Goal: Transaction & Acquisition: Download file/media

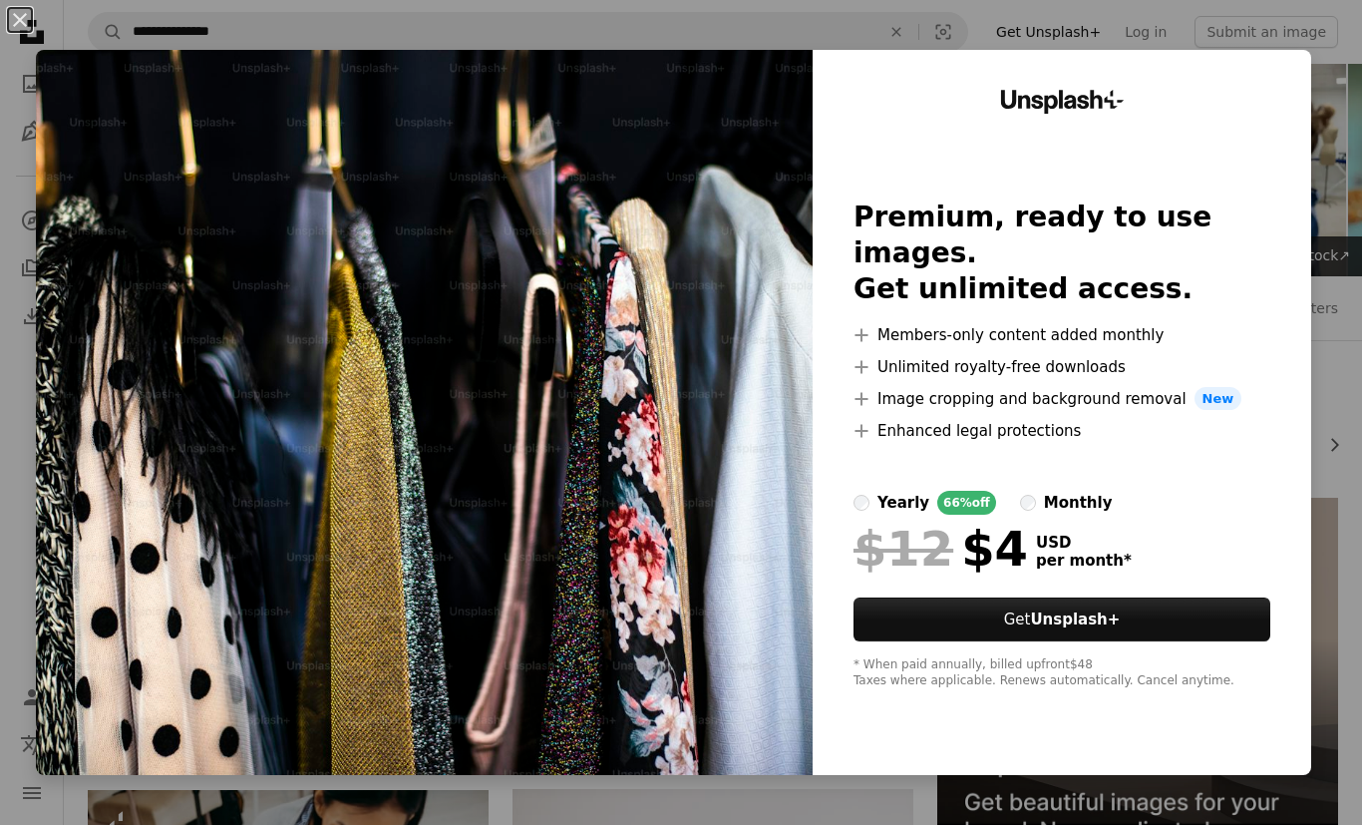
scroll to position [81, 0]
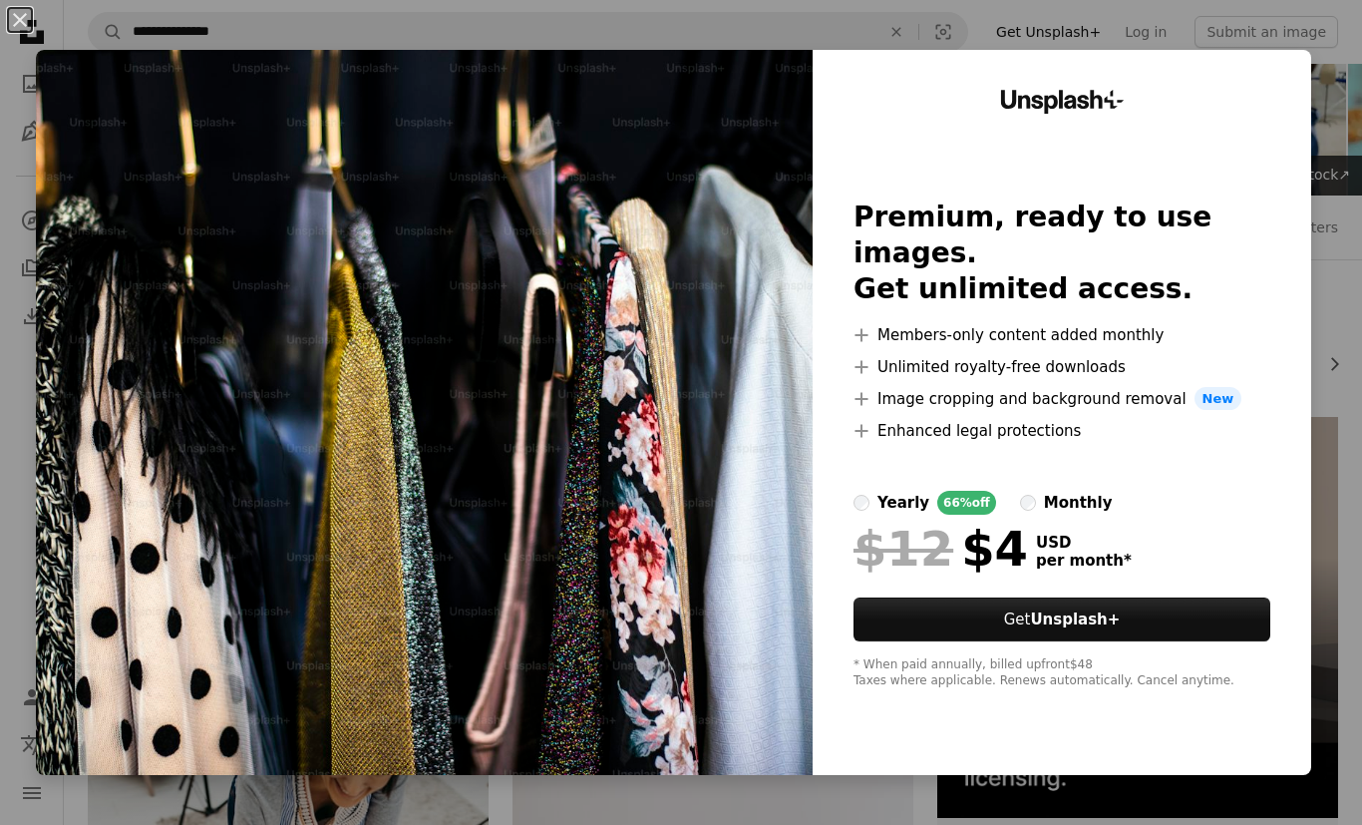
click at [557, 824] on div "An X shape Unsplash+ Premium, ready to use images. Get unlimited access. A plus…" at bounding box center [681, 412] width 1362 height 825
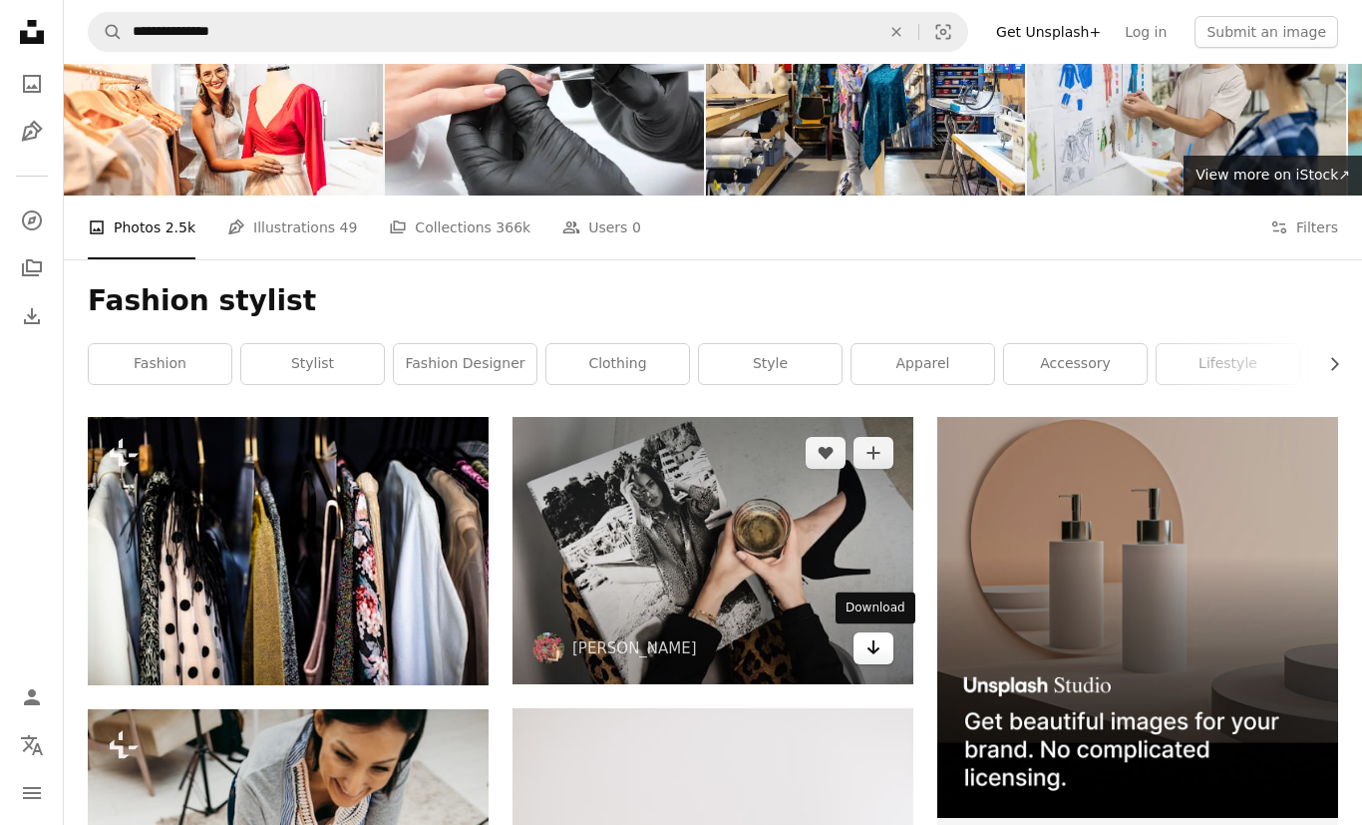
click at [878, 647] on icon "Download" at bounding box center [874, 647] width 13 height 14
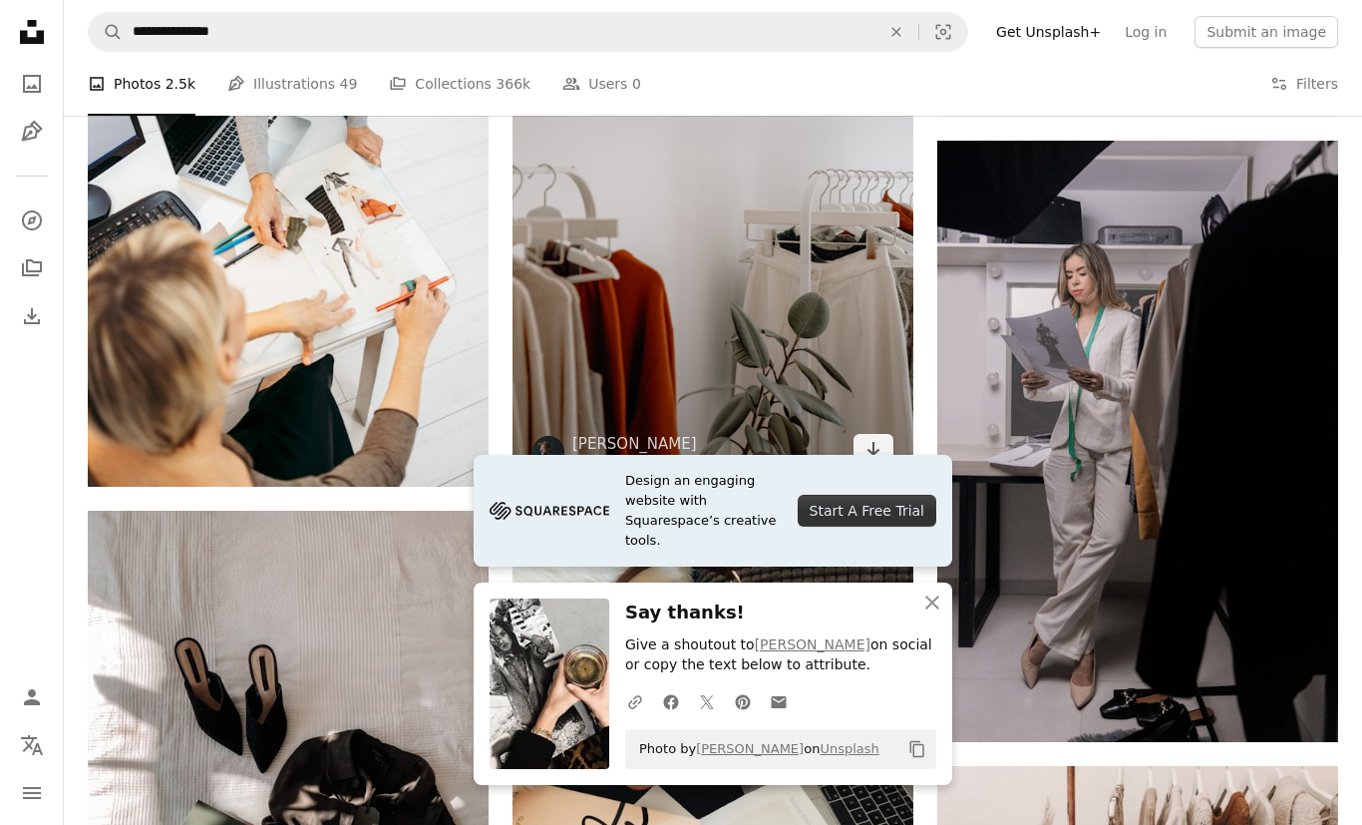
scroll to position [881, 0]
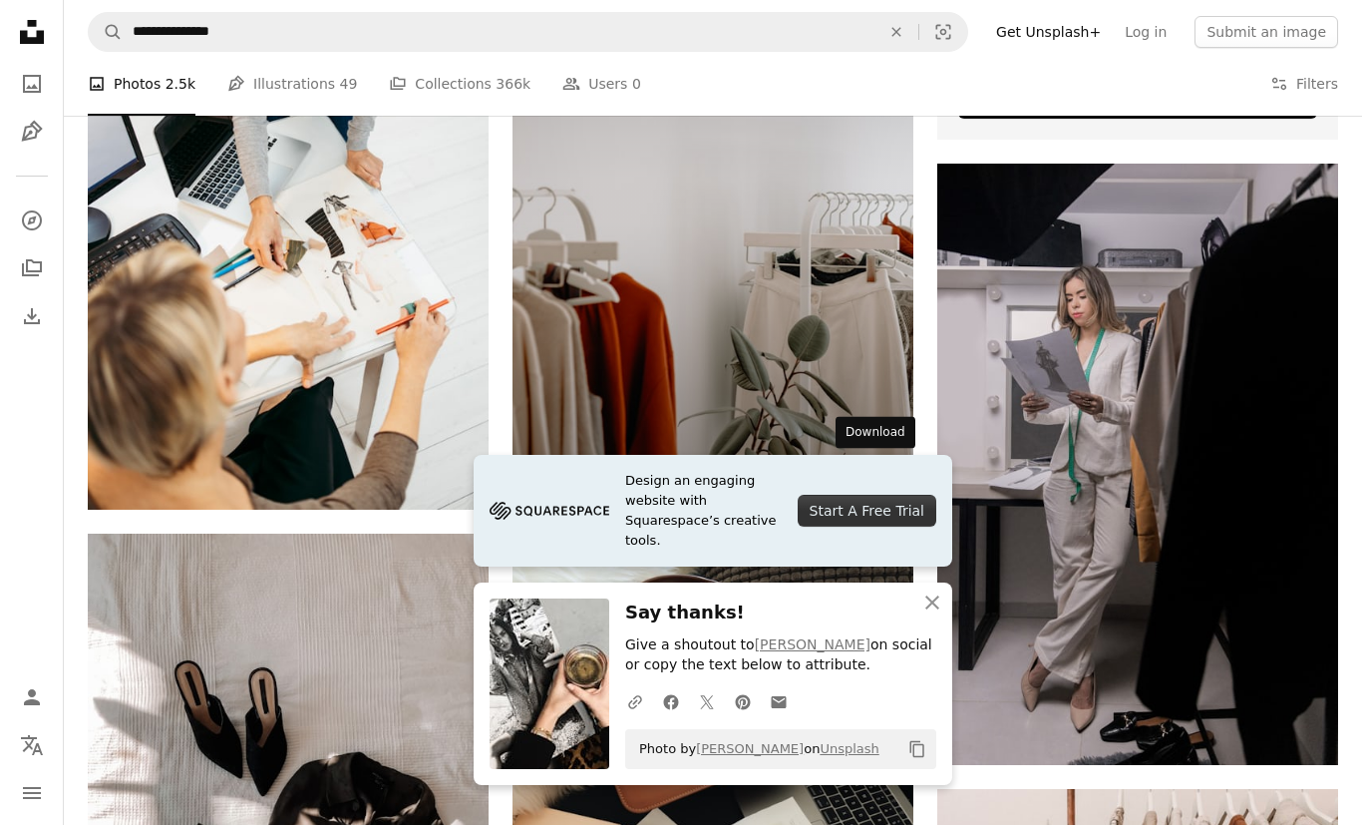
click at [870, 472] on icon "Download" at bounding box center [874, 472] width 13 height 14
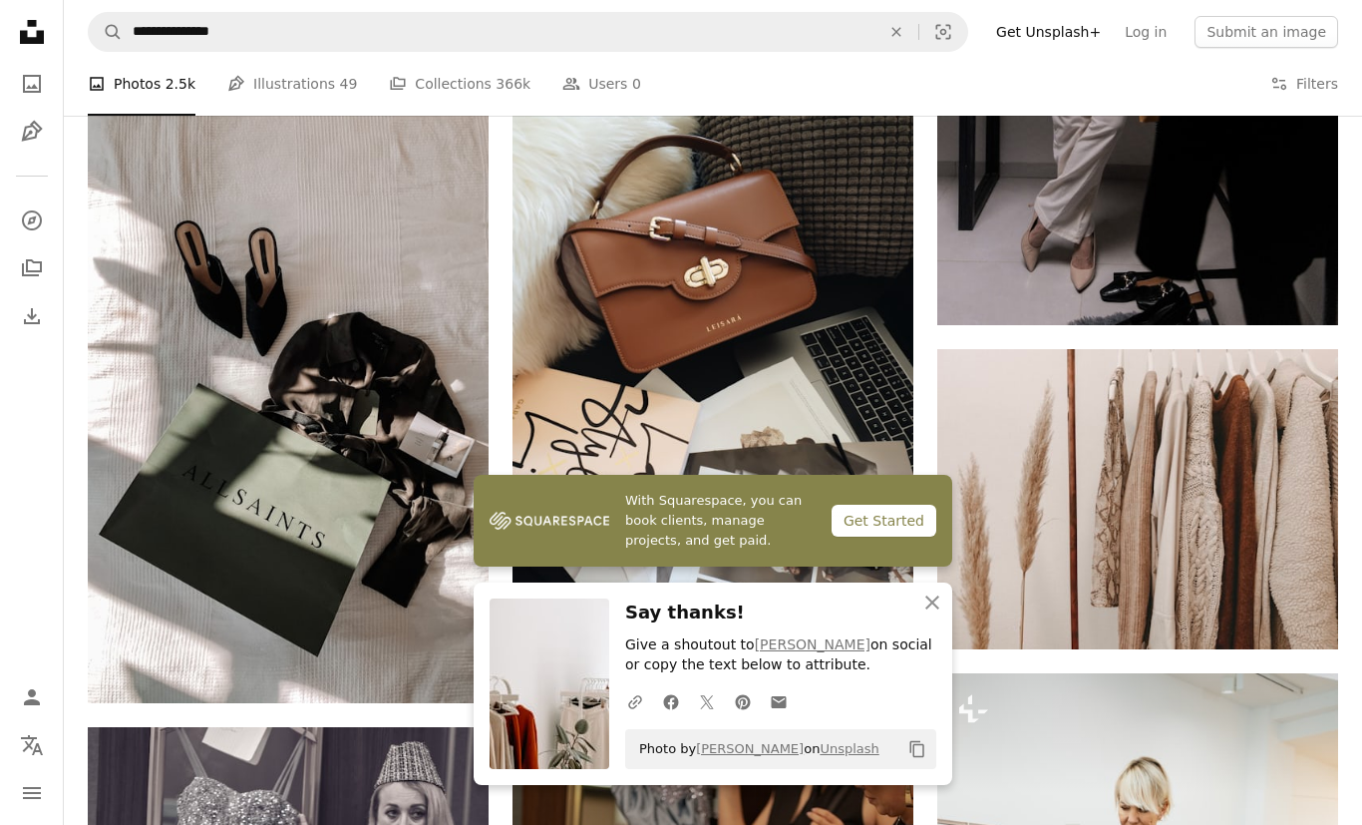
scroll to position [1464, 0]
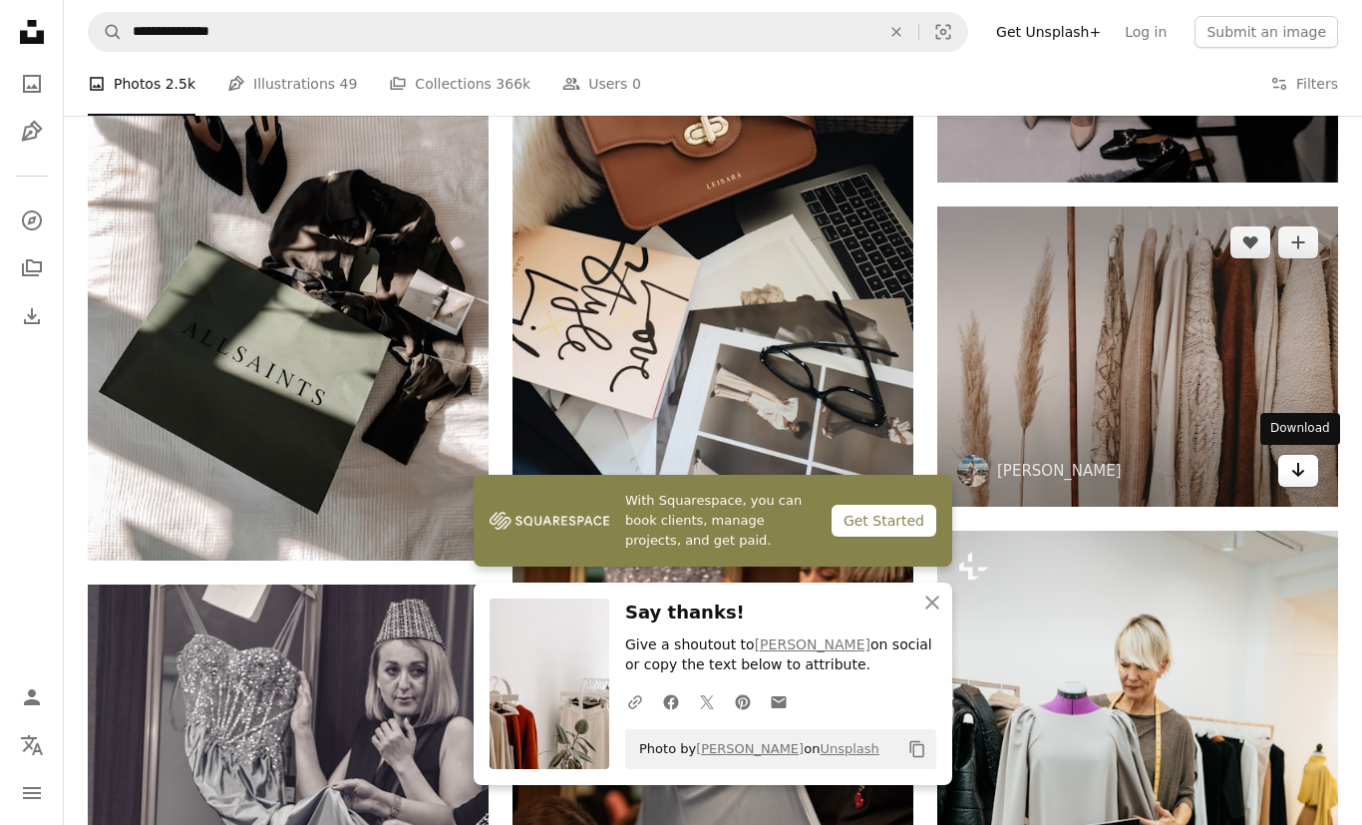
click at [1296, 471] on icon "Download" at bounding box center [1298, 470] width 13 height 14
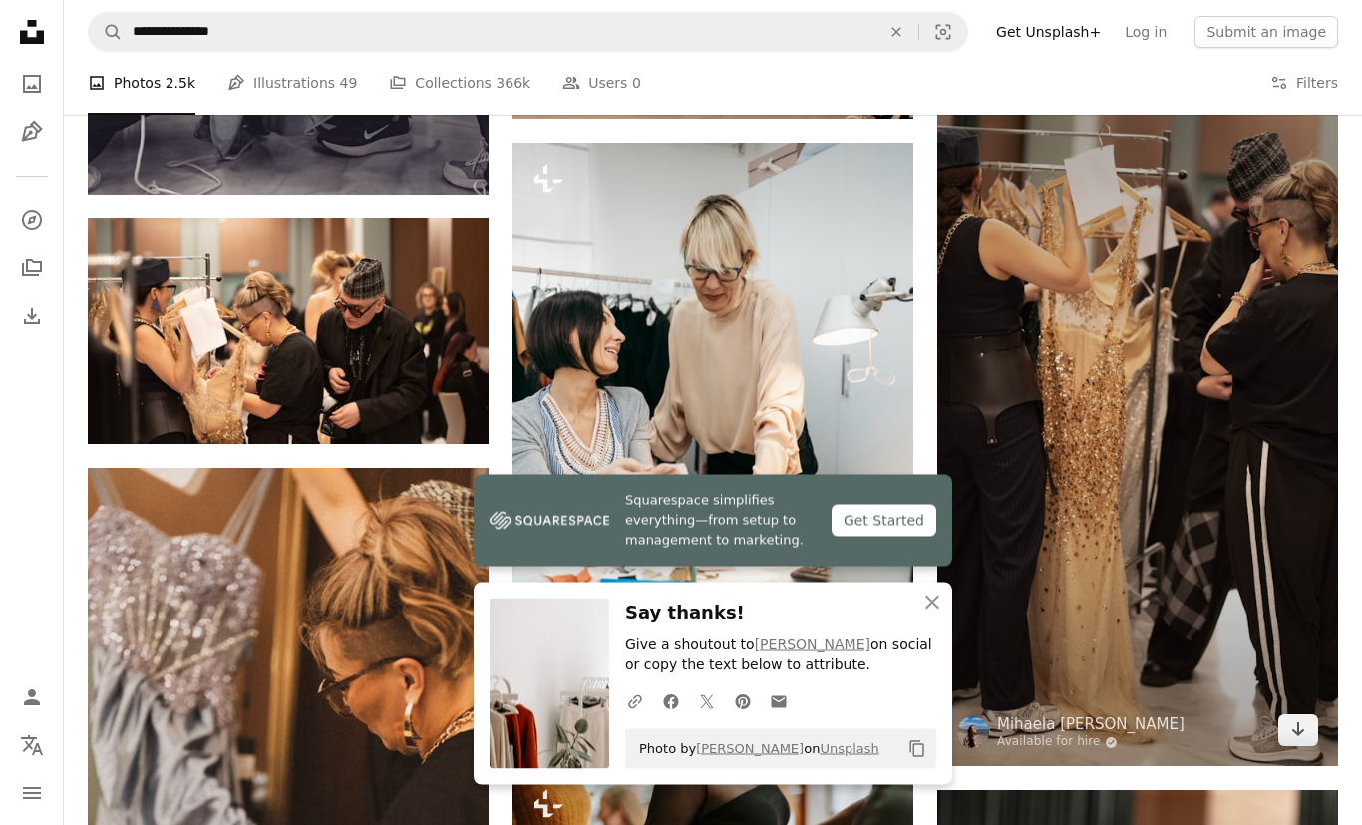
scroll to position [2567, 0]
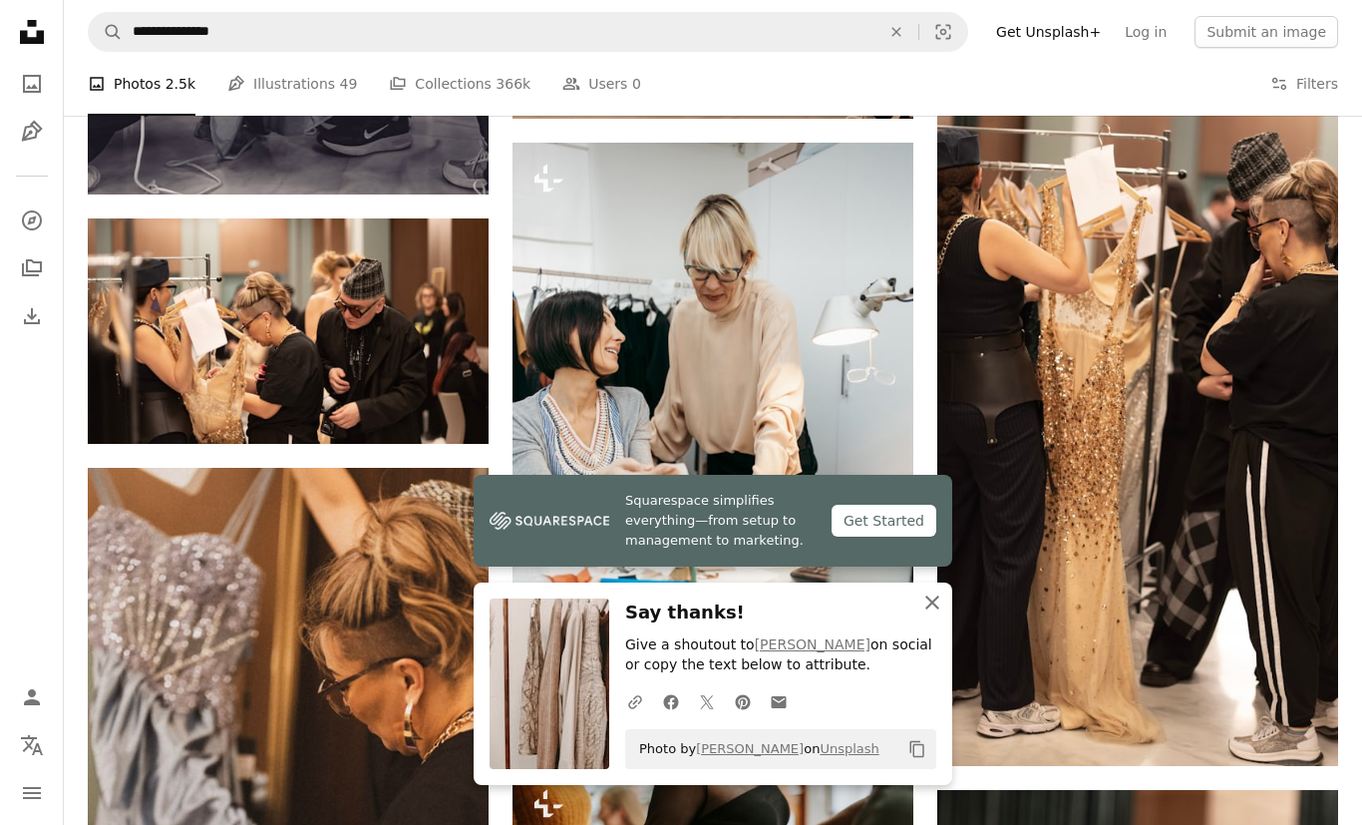
click at [930, 614] on icon "An X shape" at bounding box center [932, 602] width 24 height 24
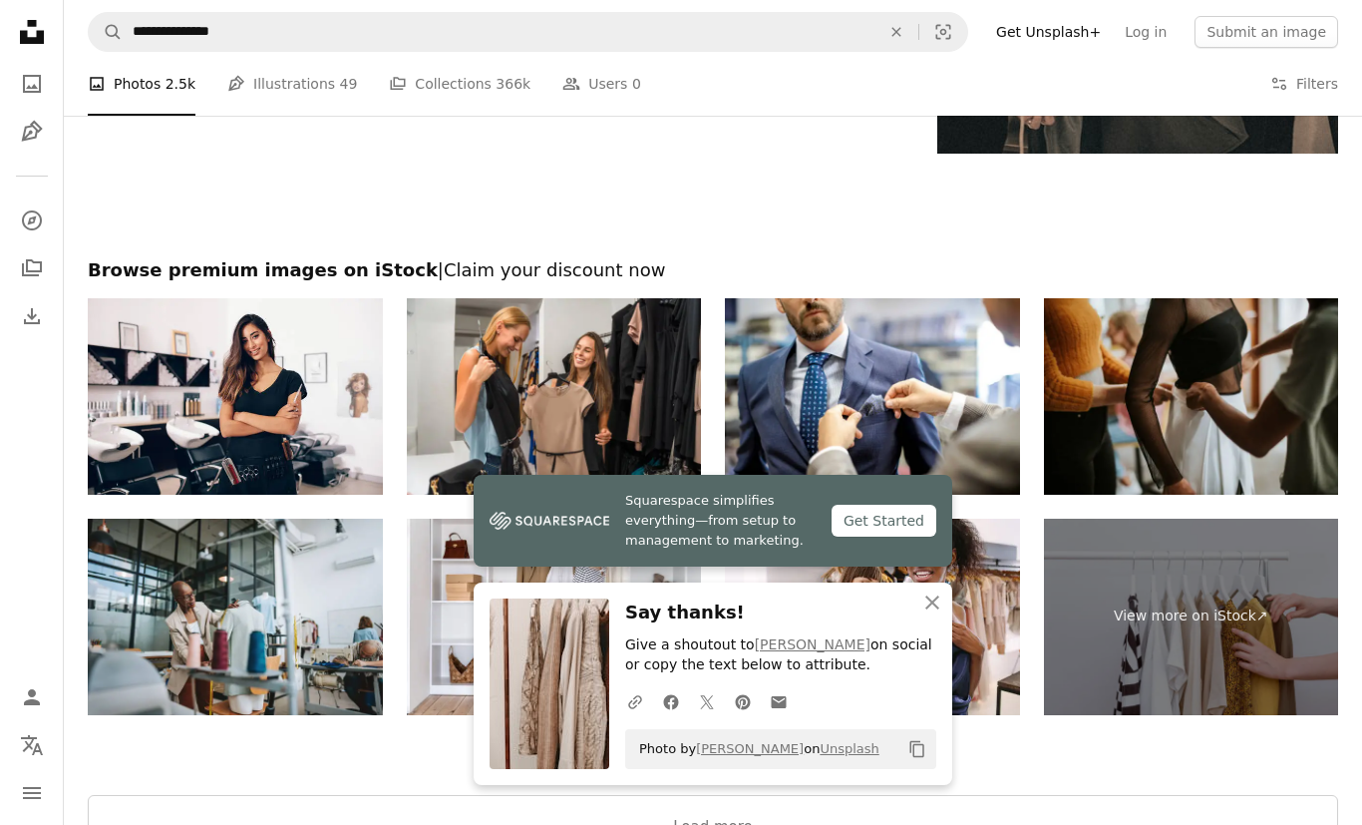
scroll to position [4759, 0]
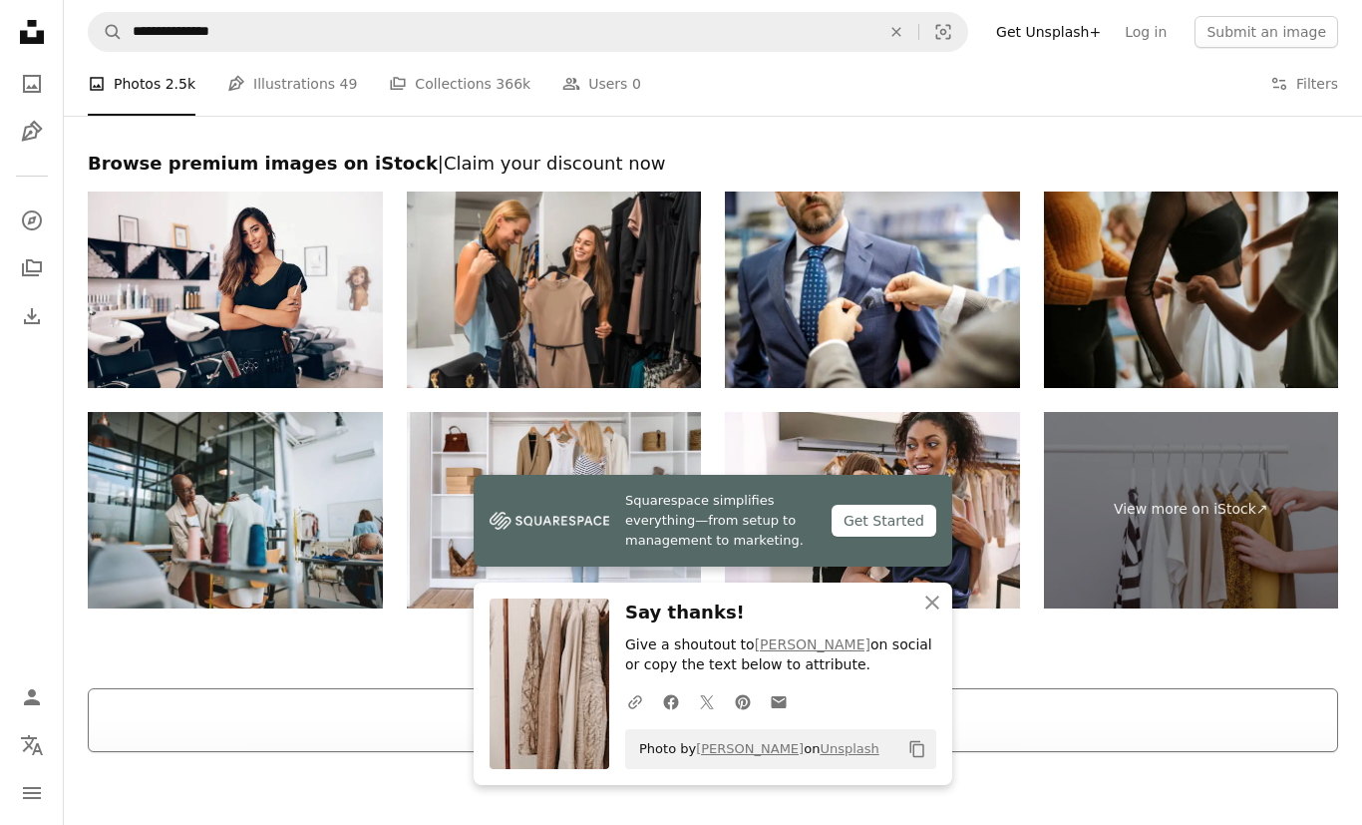
click at [397, 739] on button "Load more" at bounding box center [713, 720] width 1250 height 64
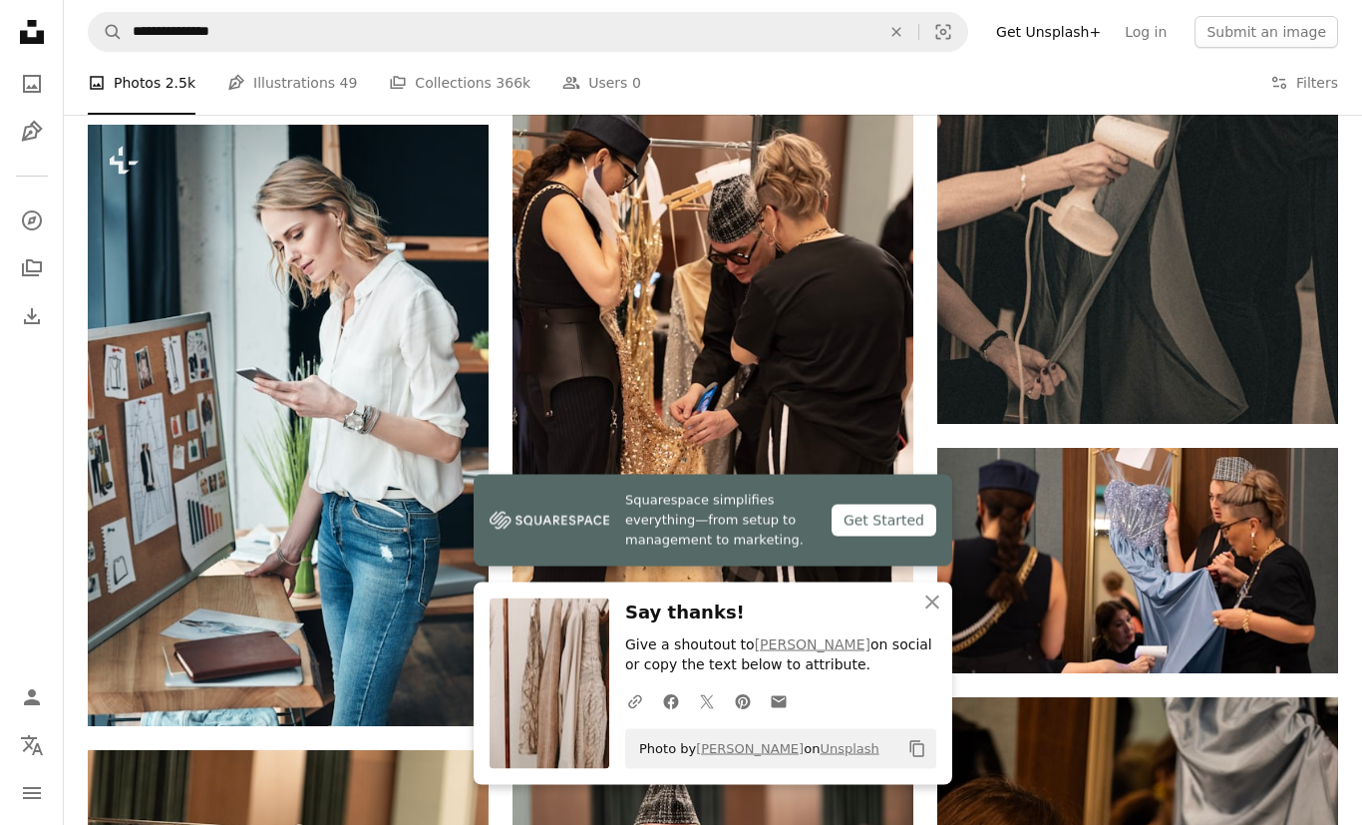
scroll to position [4382, 0]
click at [931, 622] on button "An X shape Close" at bounding box center [932, 602] width 40 height 40
click at [934, 614] on icon "An X shape" at bounding box center [932, 602] width 24 height 24
click at [933, 614] on icon "An X shape" at bounding box center [932, 602] width 24 height 24
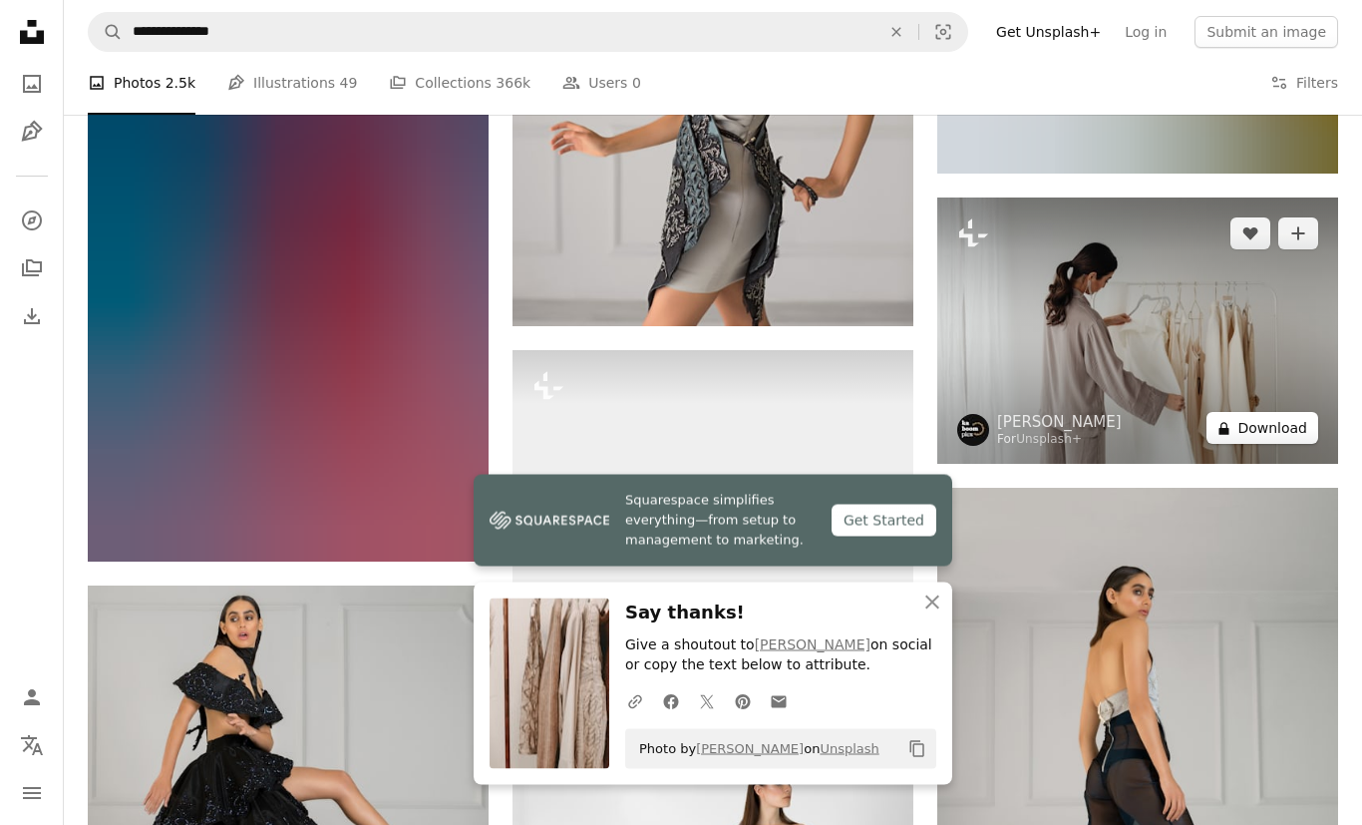
scroll to position [7896, 0]
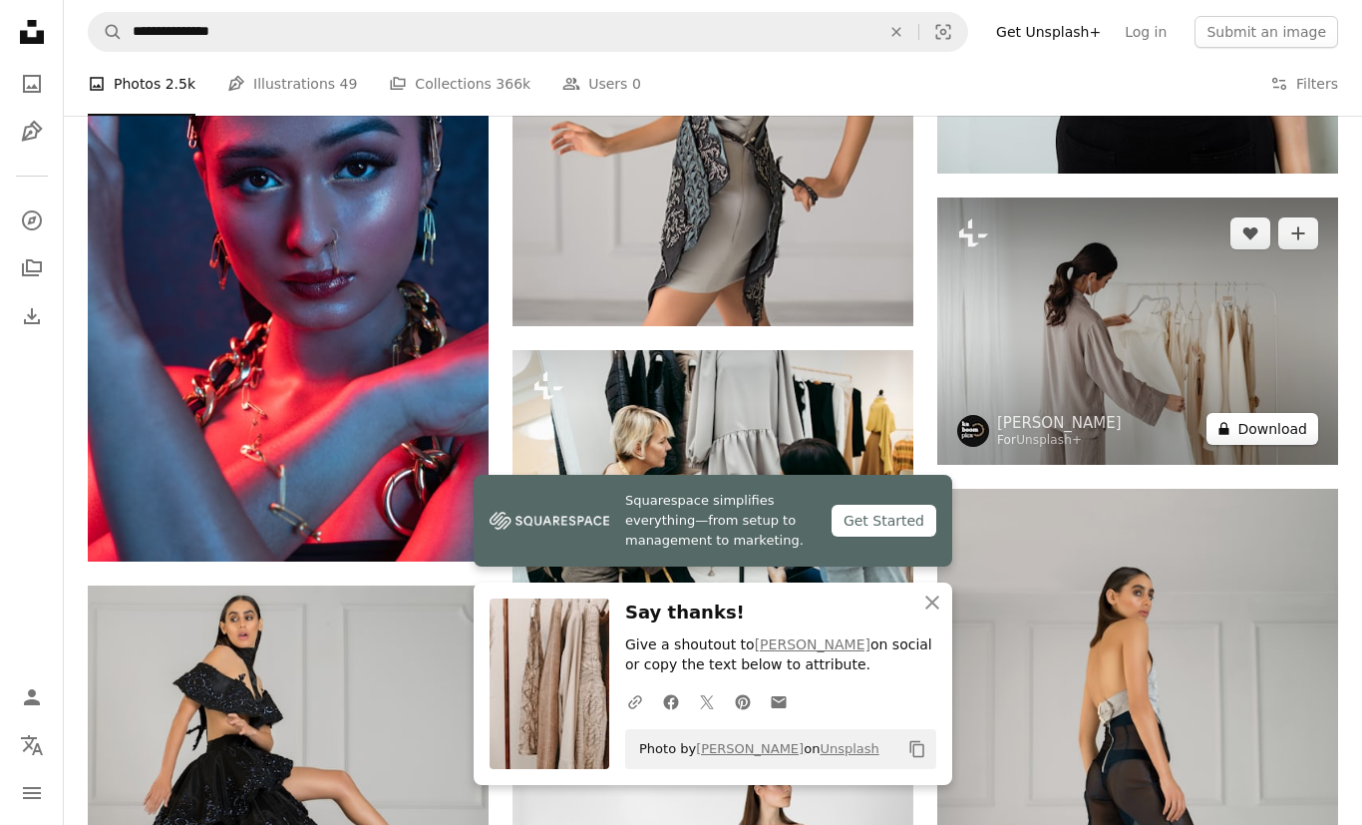
click at [1253, 429] on button "A lock Download" at bounding box center [1263, 429] width 112 height 32
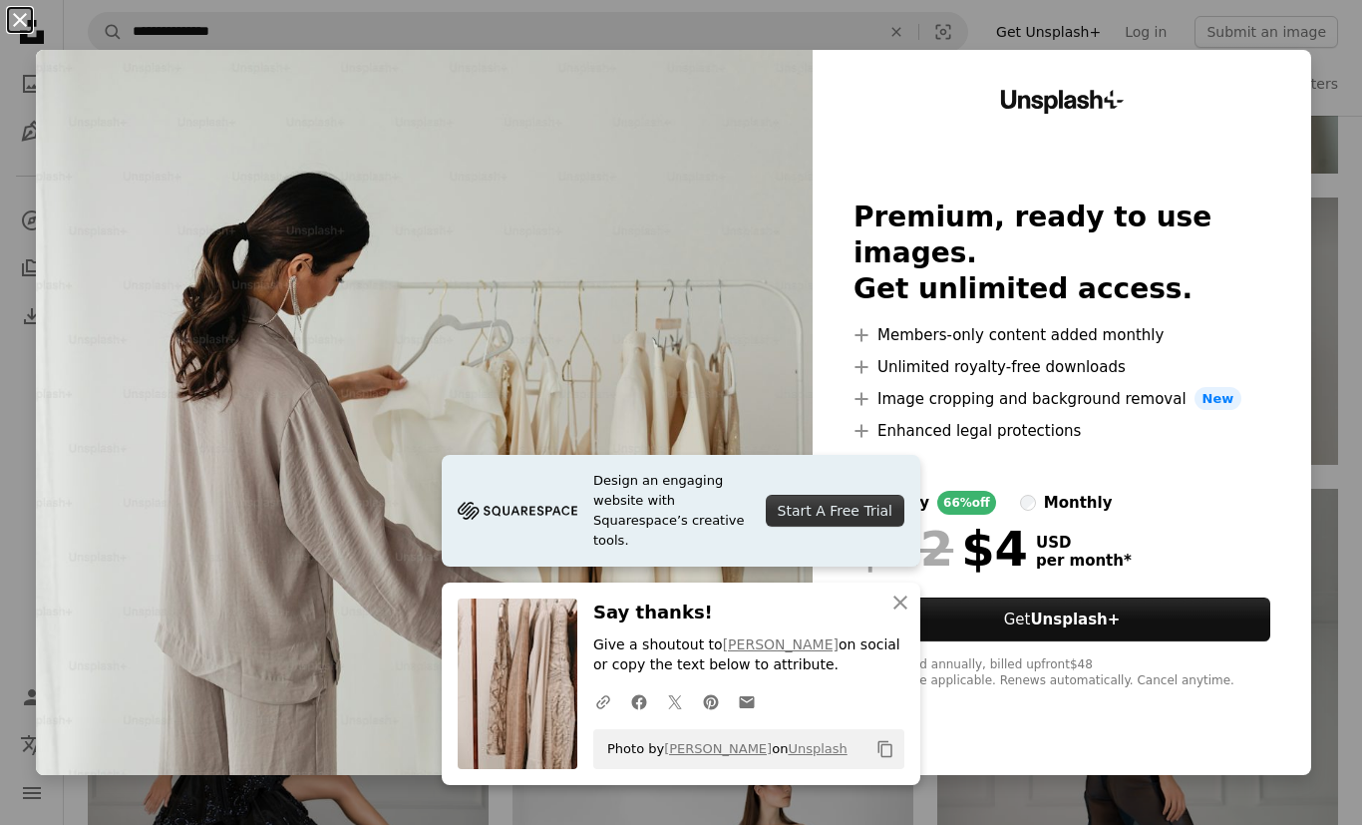
click at [8, 16] on button "An X shape" at bounding box center [20, 20] width 24 height 24
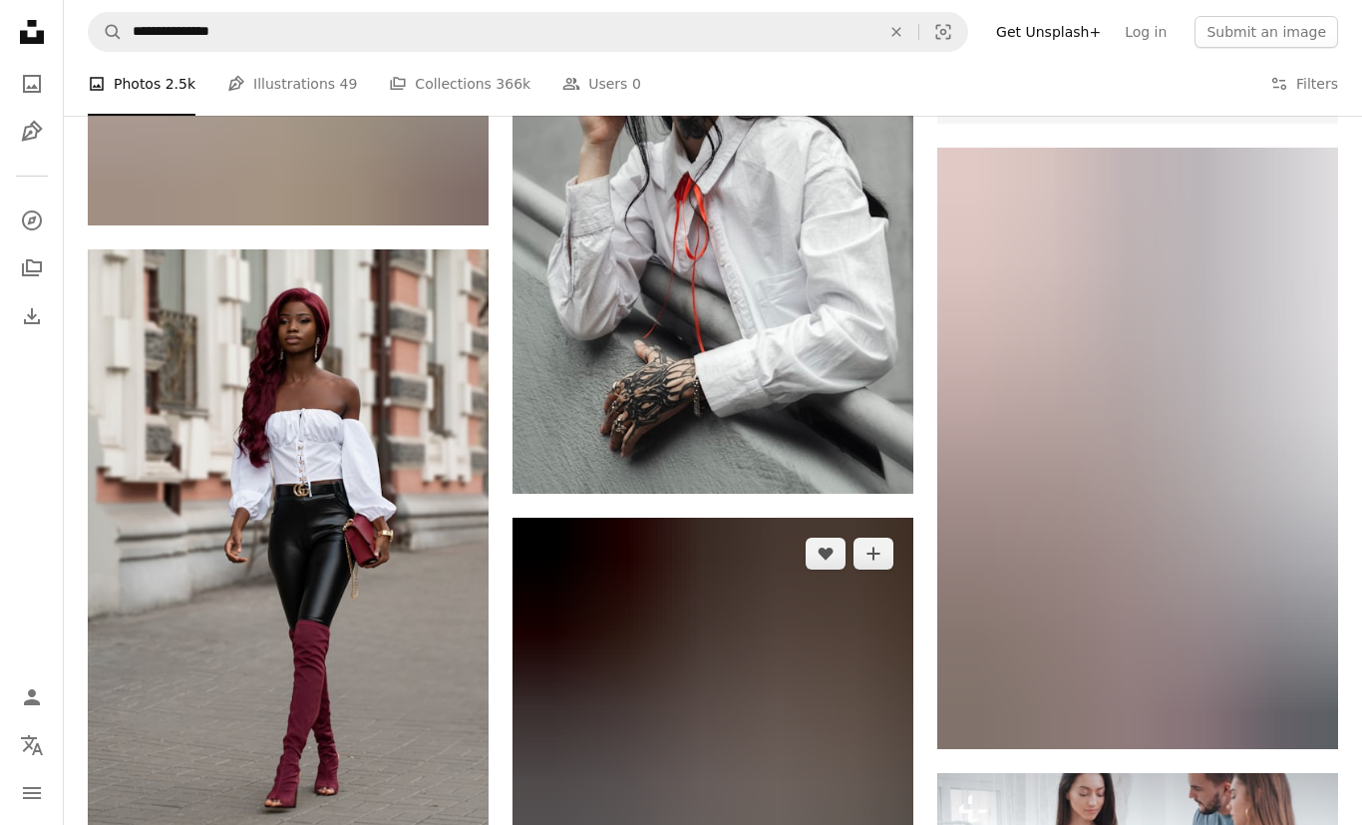
scroll to position [11126, 0]
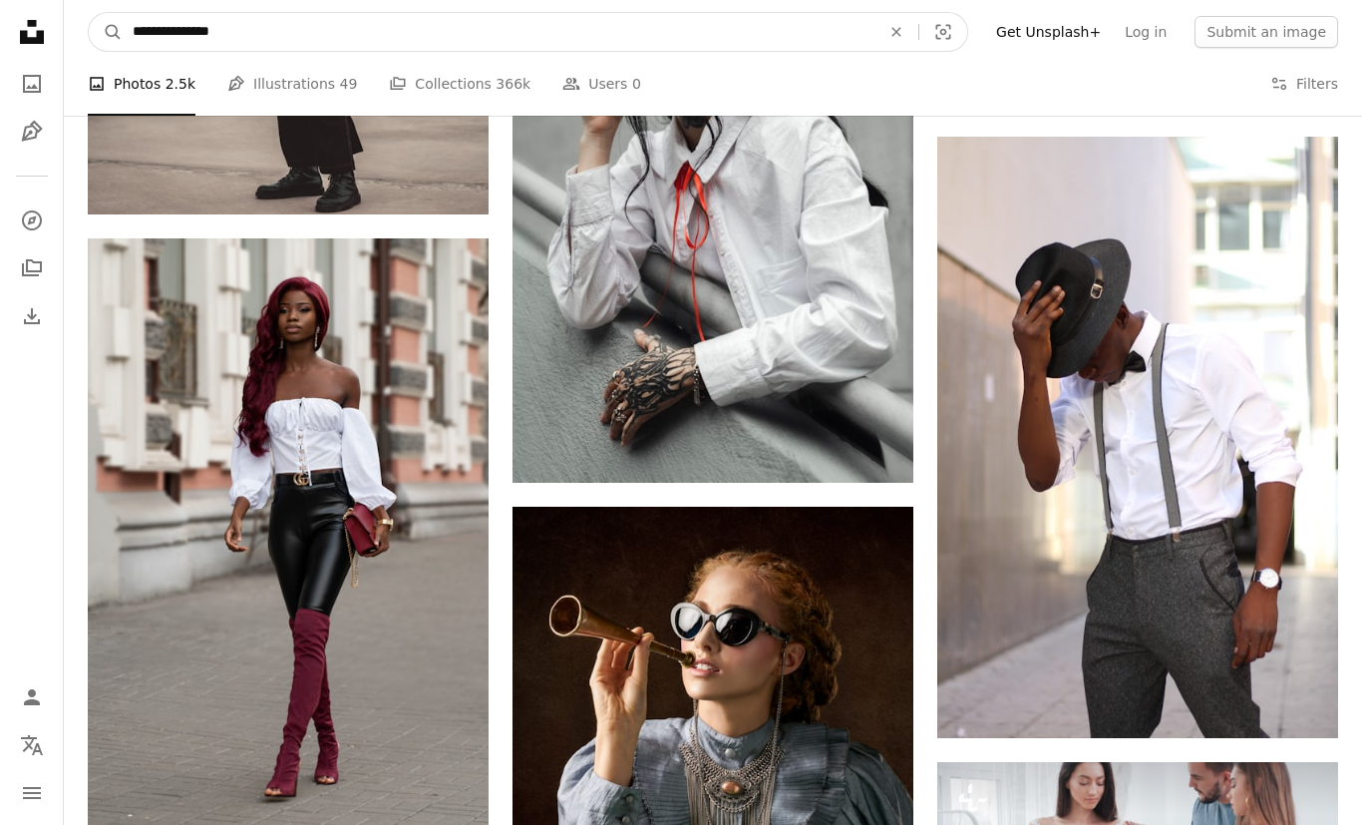
click at [508, 31] on input "**********" at bounding box center [499, 32] width 752 height 38
type input "**********"
click at [106, 32] on button "A magnifying glass" at bounding box center [106, 32] width 34 height 38
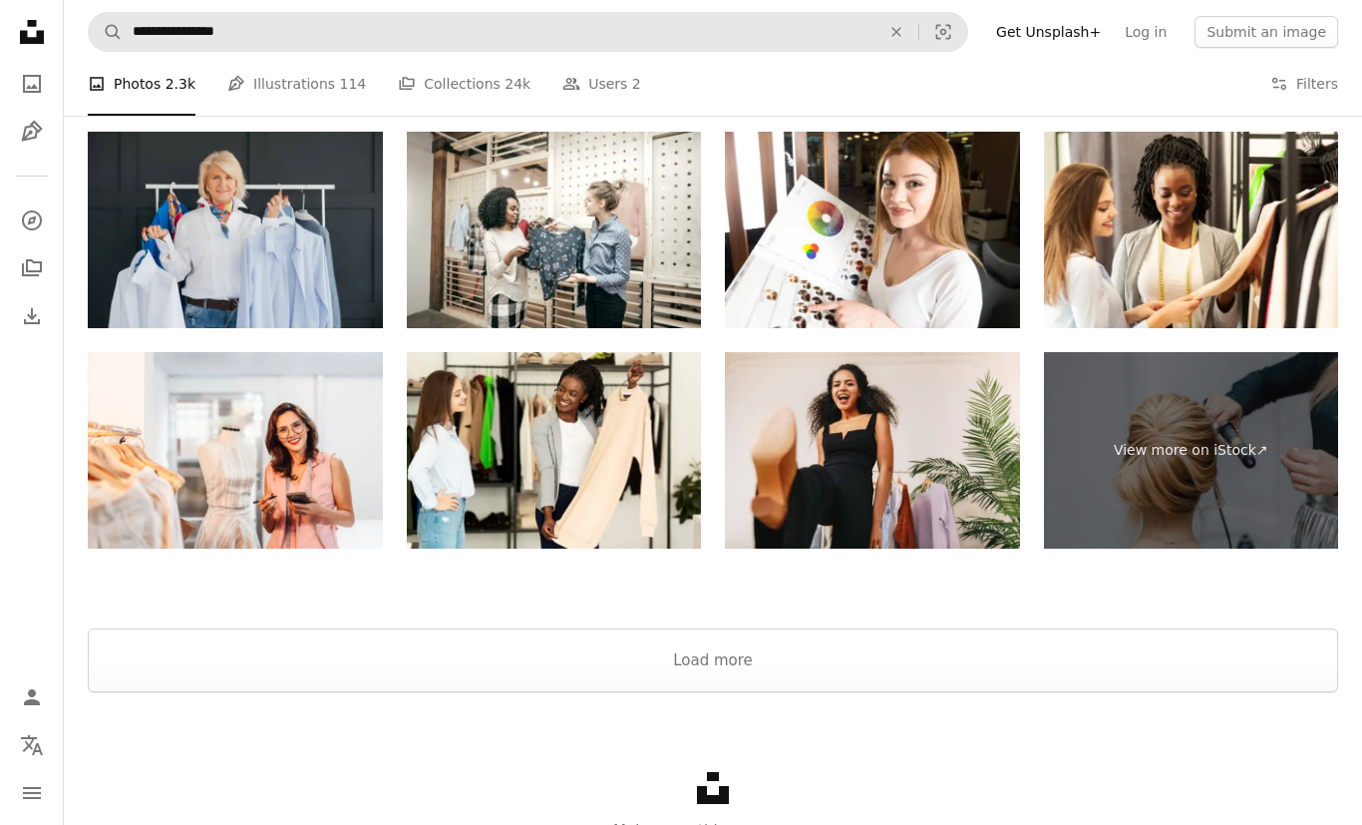
scroll to position [4342, 0]
